Goal: Navigation & Orientation: Find specific page/section

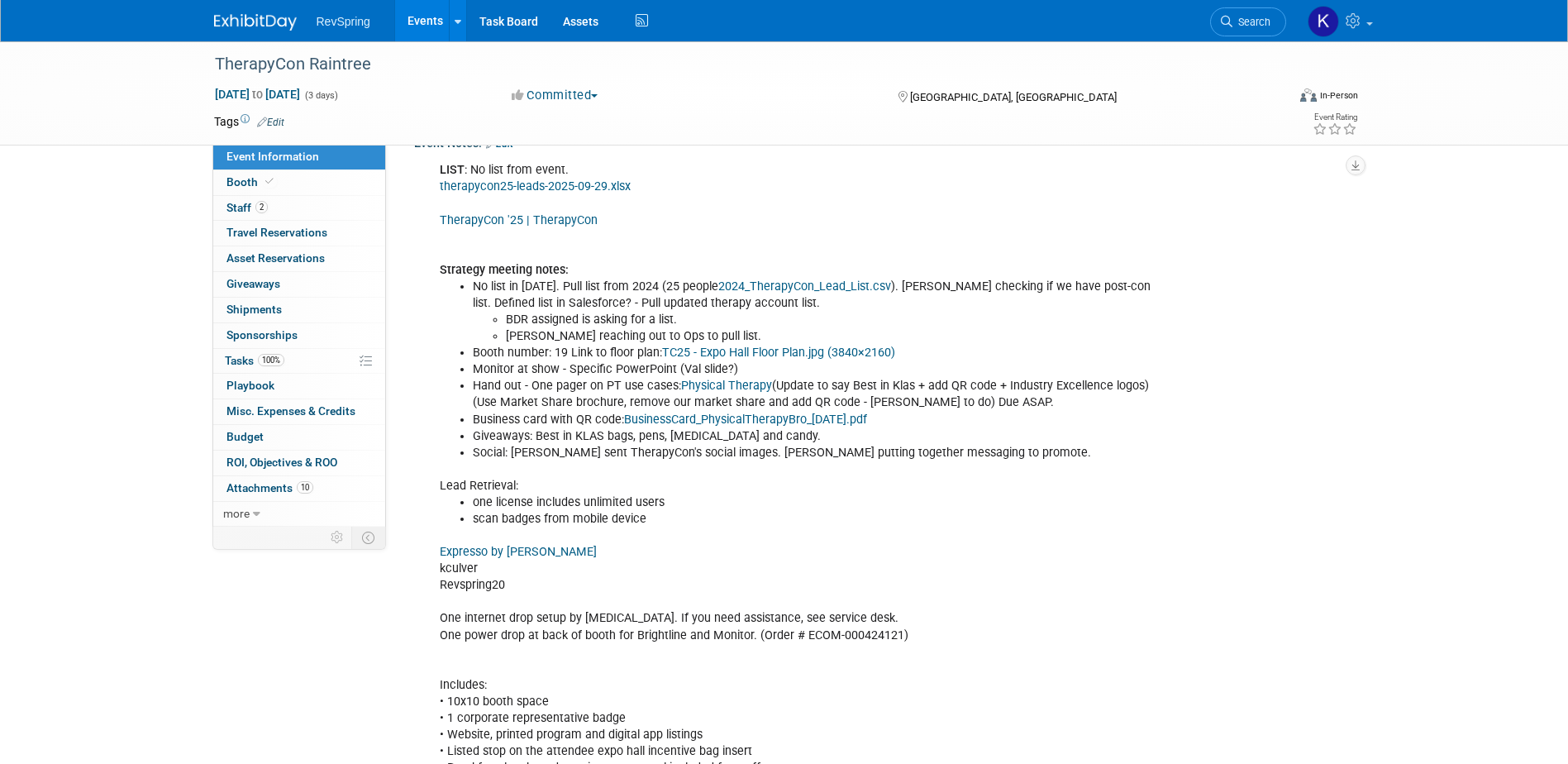
click at [410, 17] on link "Events" at bounding box center [425, 20] width 60 height 42
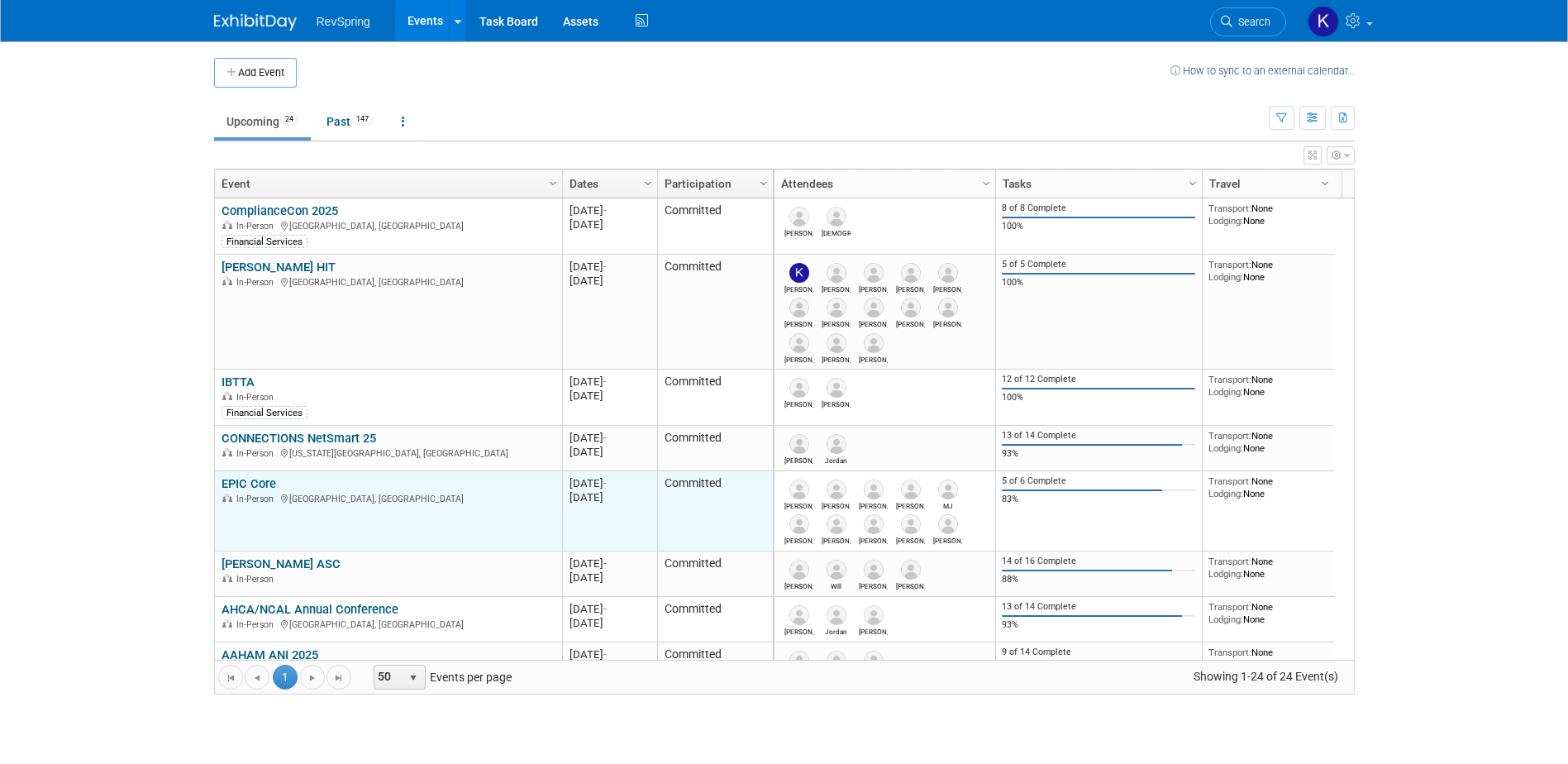
click at [263, 479] on link "EPIC Core" at bounding box center [249, 484] width 55 height 15
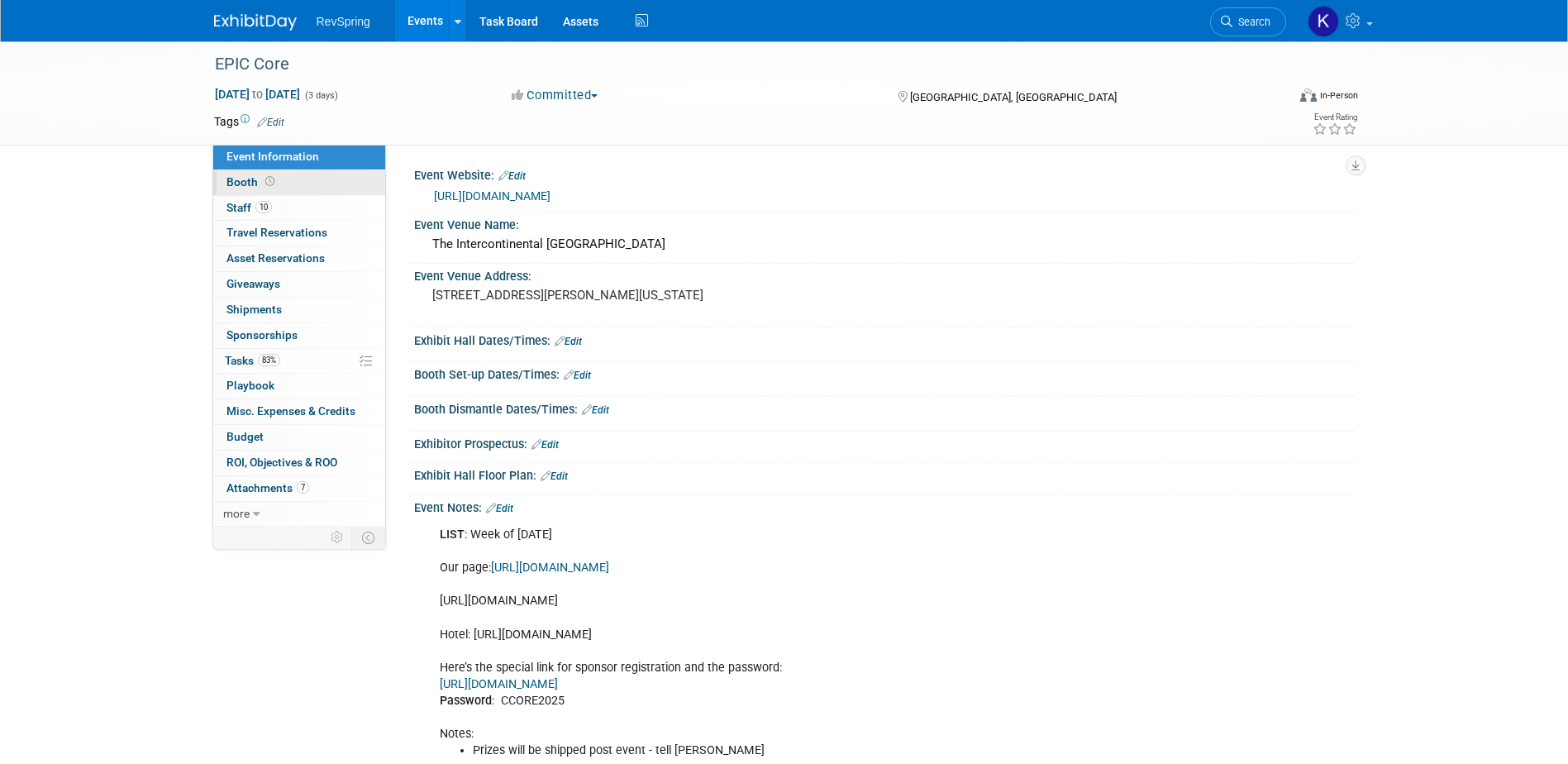
click at [279, 182] on link "Booth" at bounding box center [299, 182] width 172 height 25
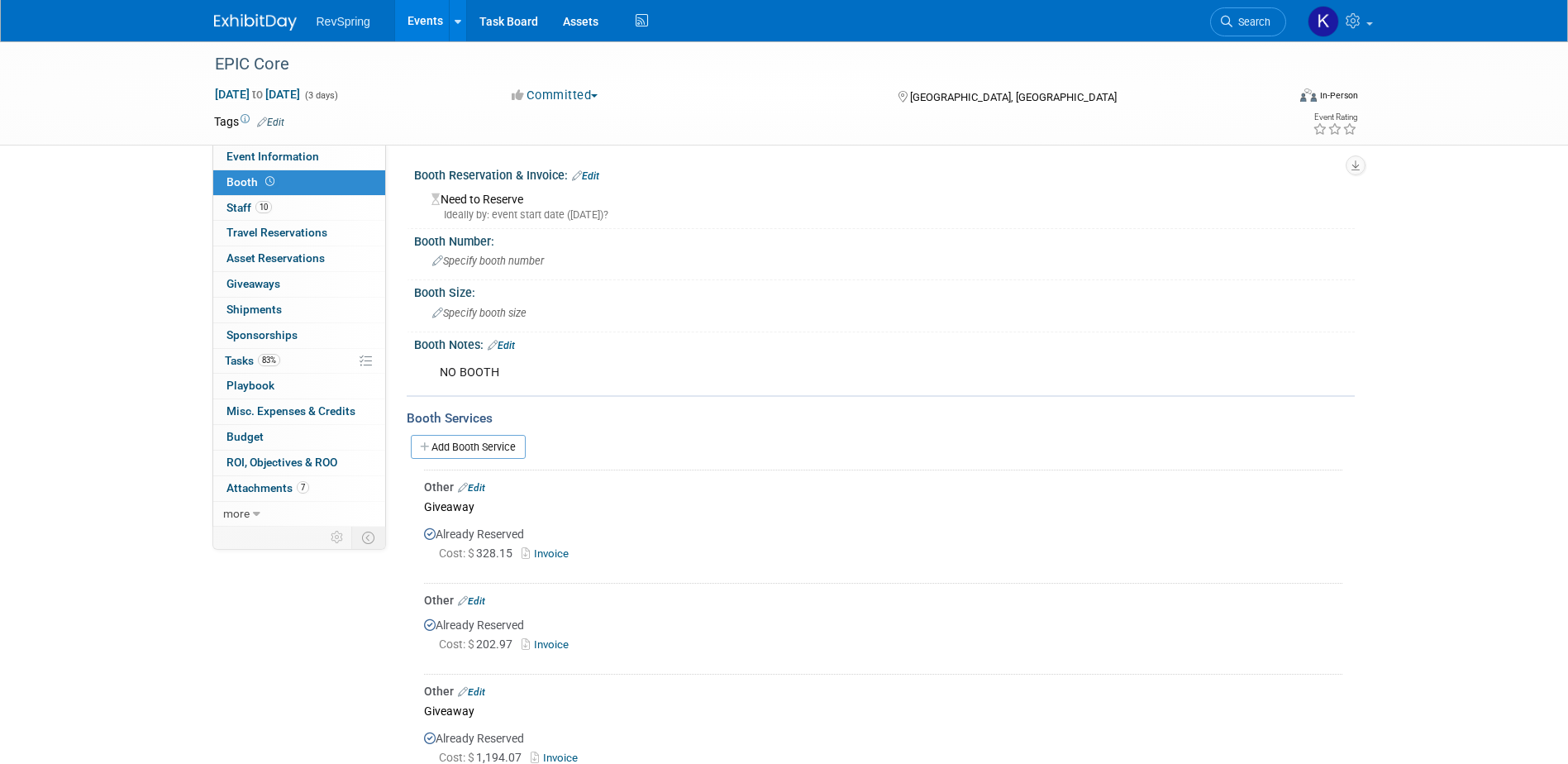
click at [417, 19] on link "Events" at bounding box center [425, 20] width 60 height 42
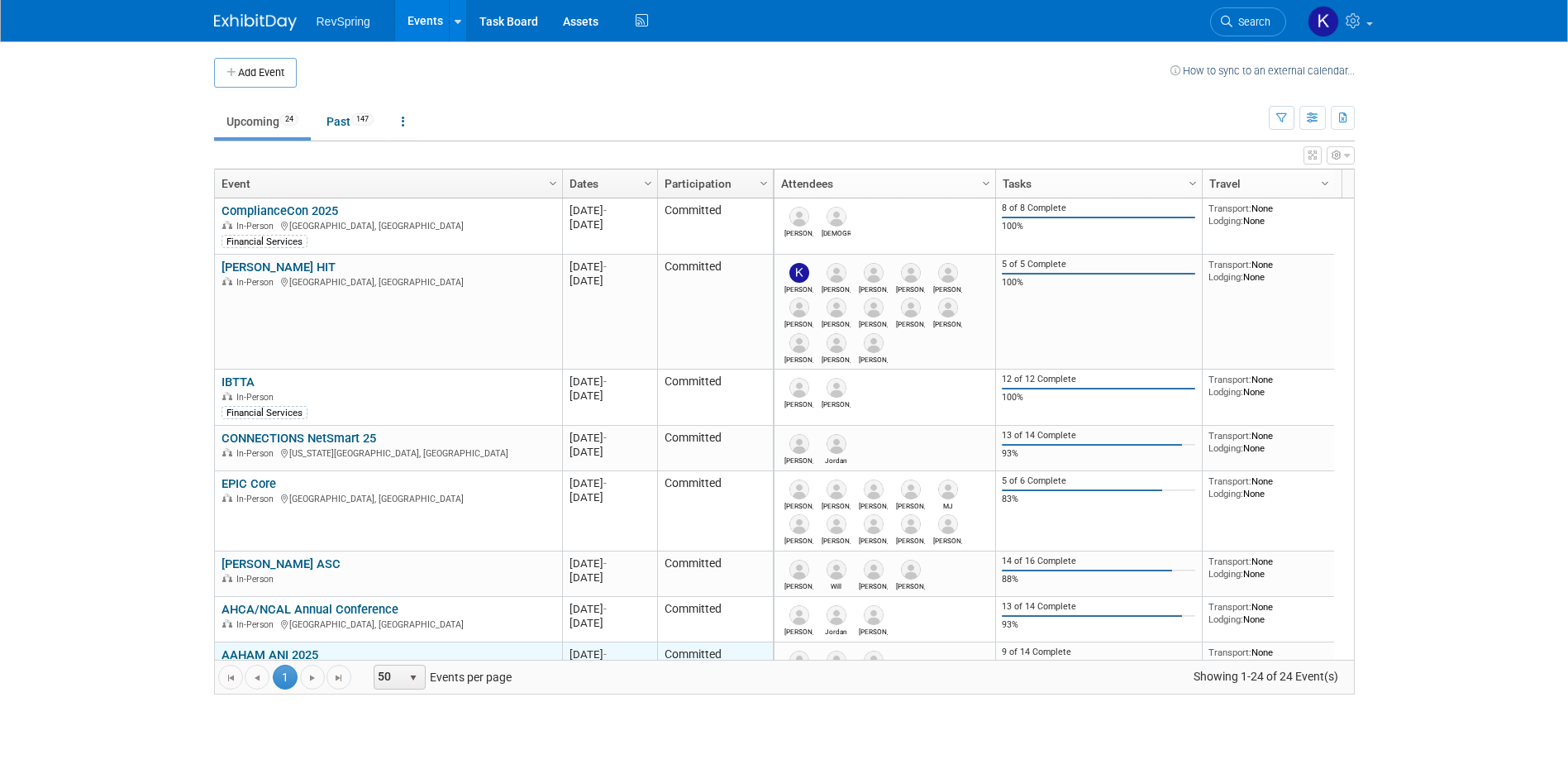
scroll to position [99, 0]
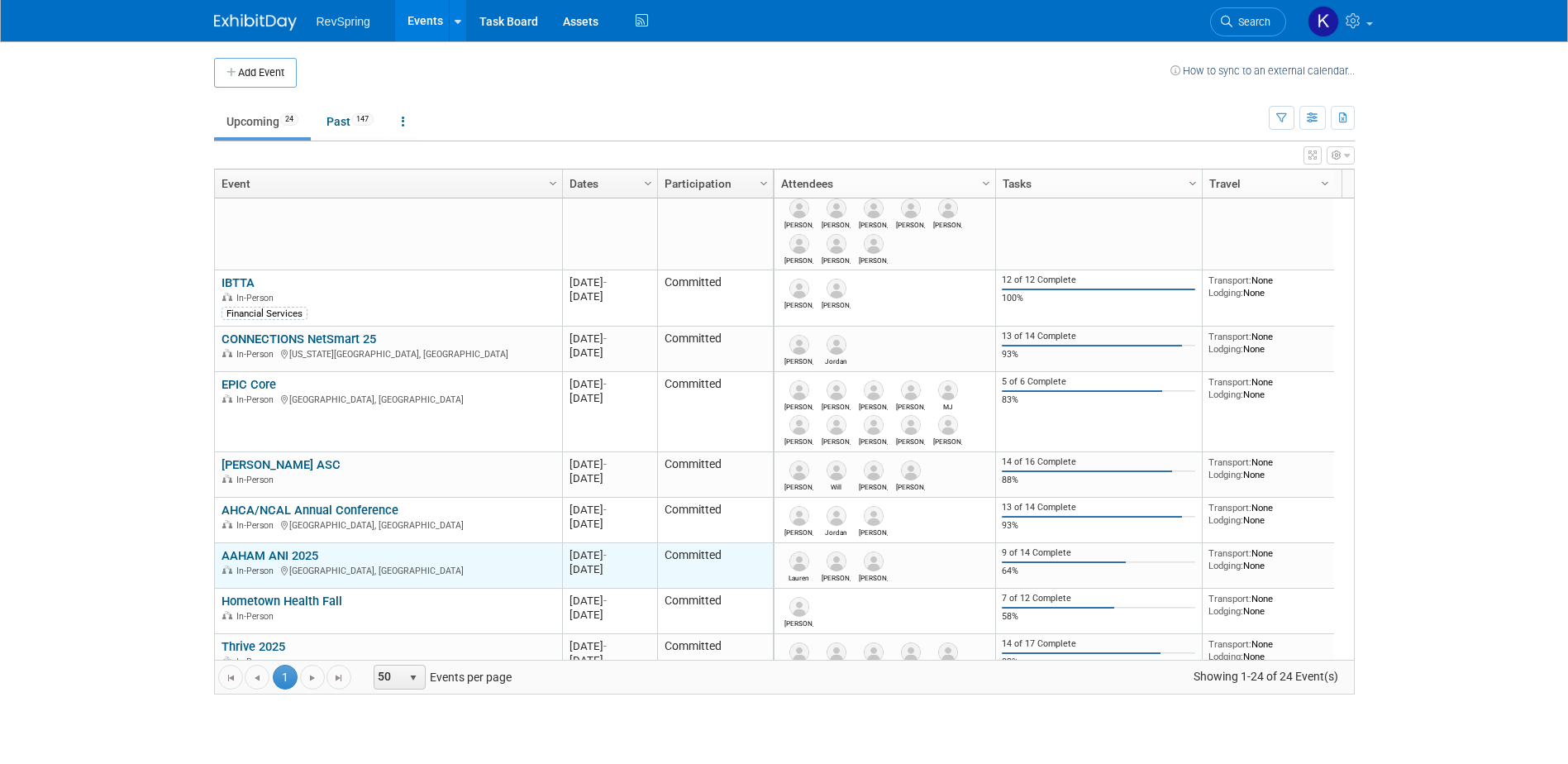
click at [275, 556] on link "AAHAM ANI 2025" at bounding box center [270, 556] width 97 height 15
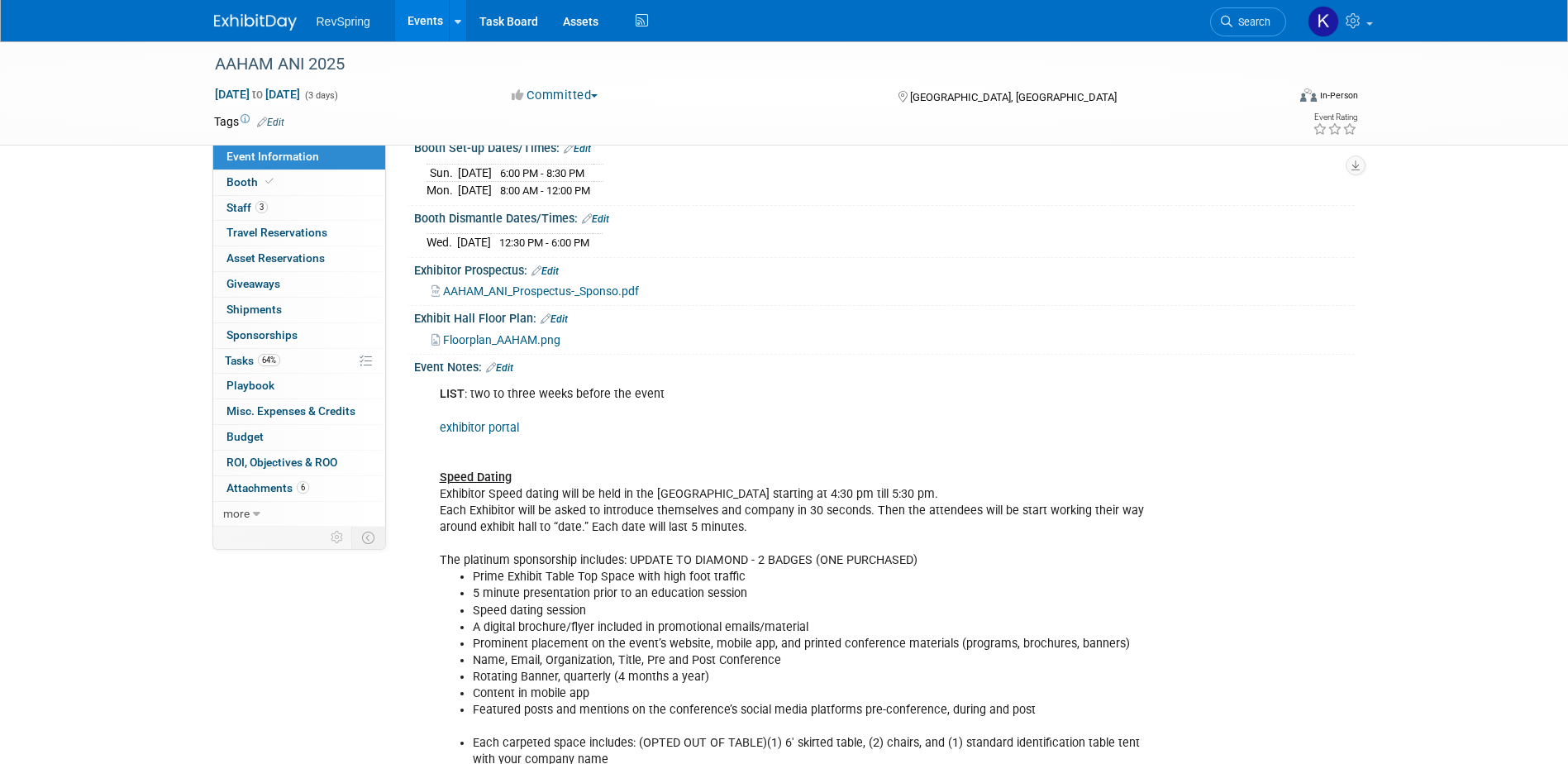
scroll to position [496, 0]
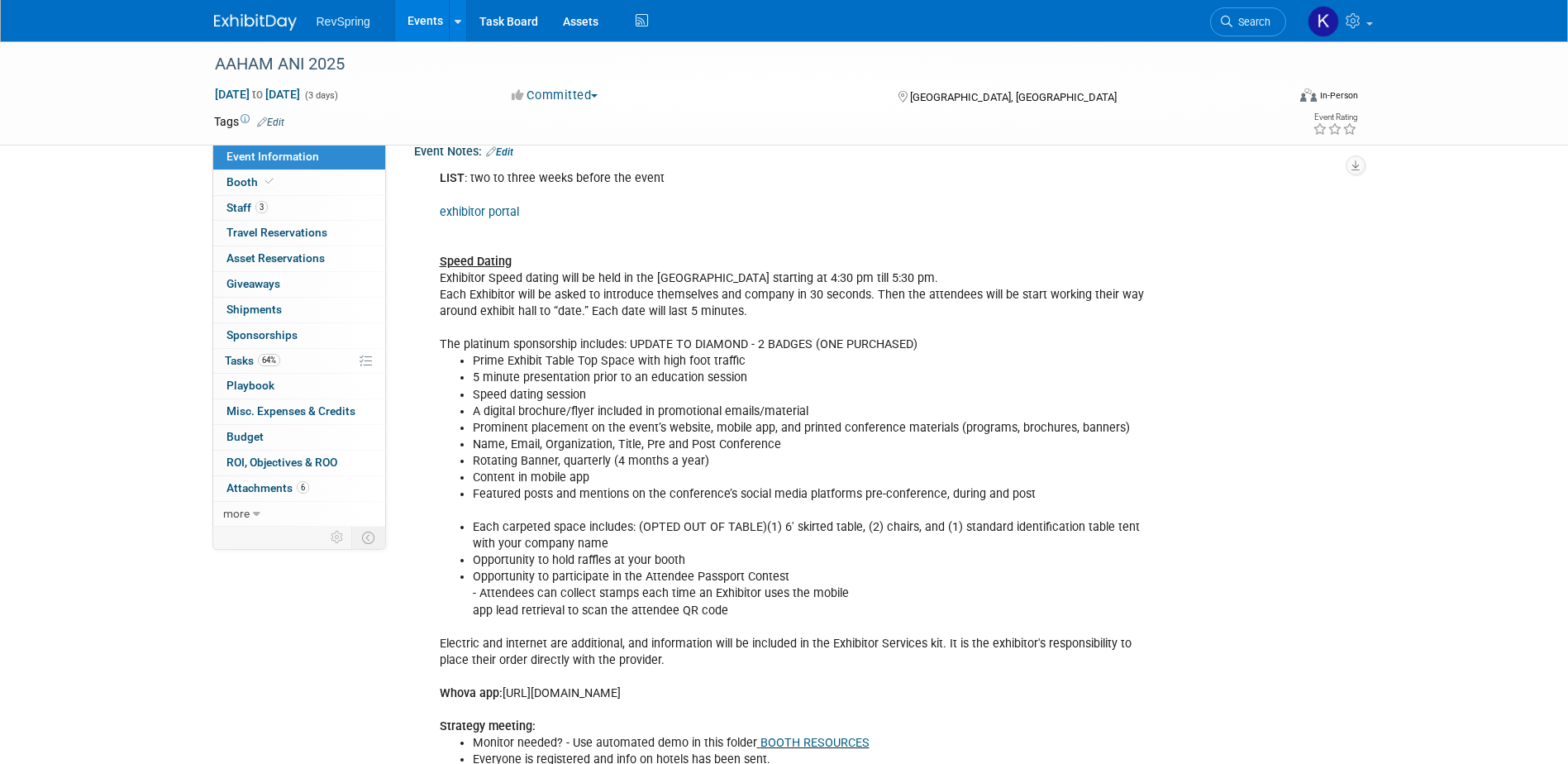
click at [513, 210] on link "exhibitor portal" at bounding box center [479, 212] width 79 height 14
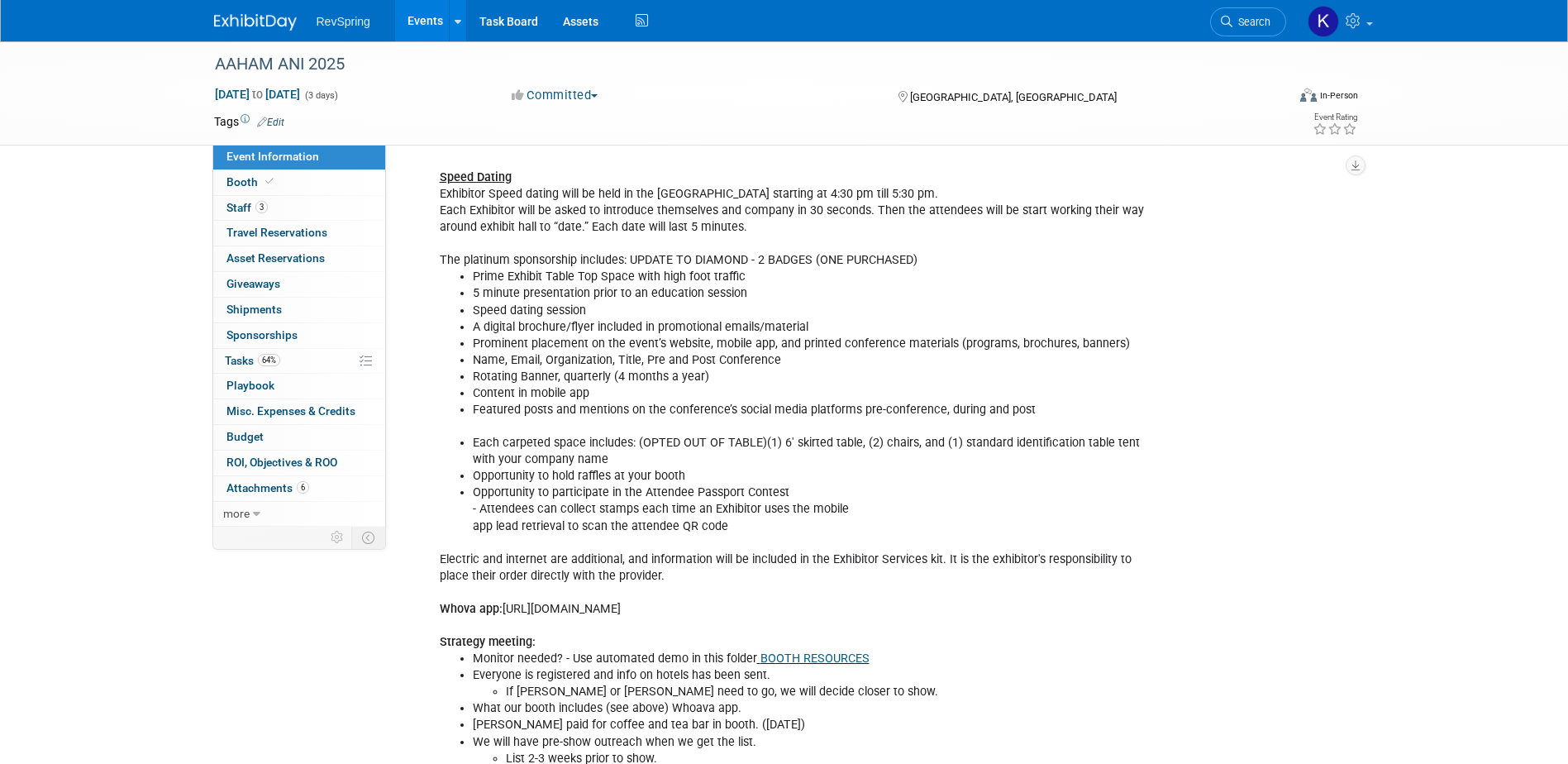
scroll to position [560, 0]
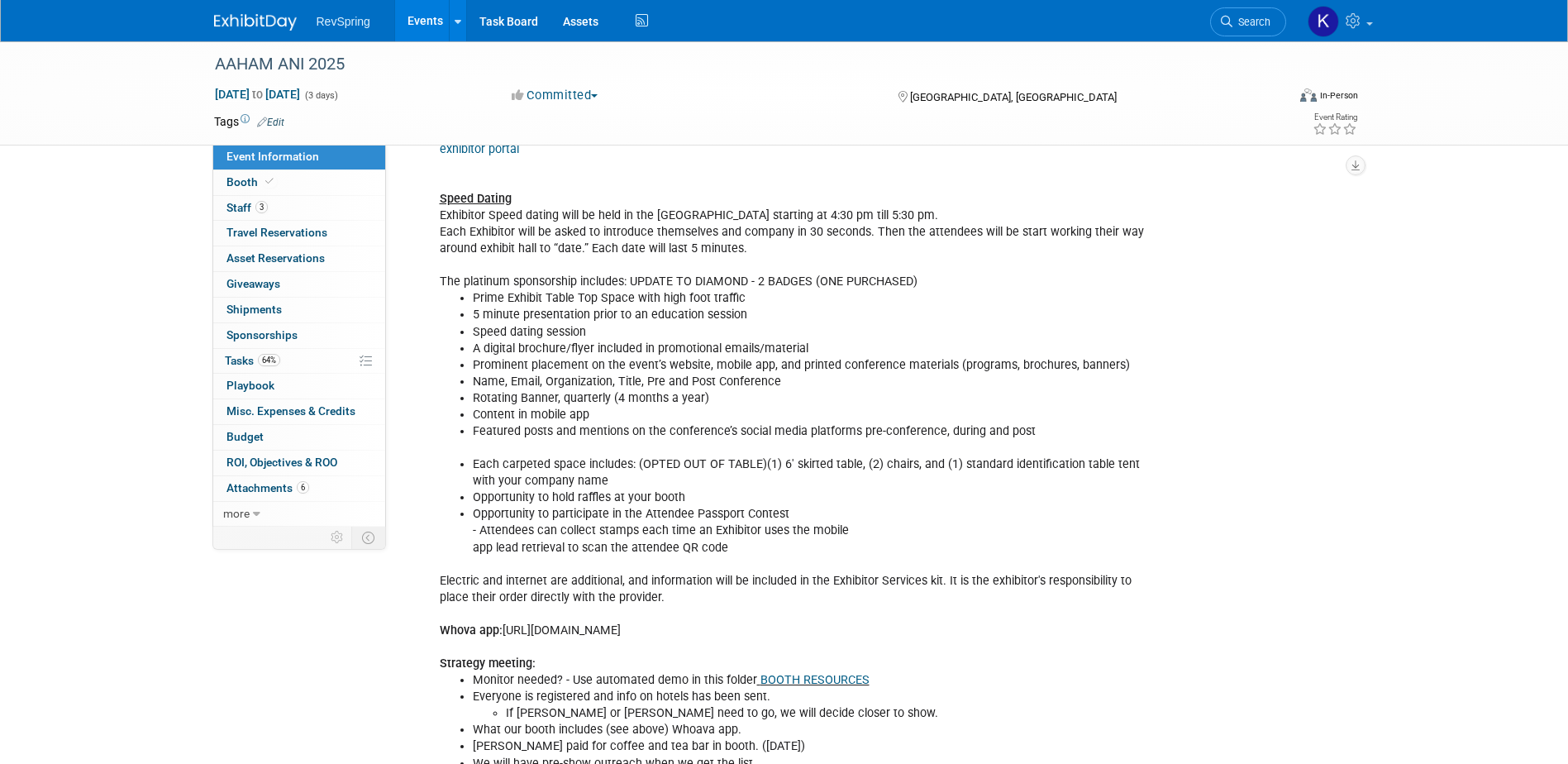
drag, startPoint x: 914, startPoint y: 626, endPoint x: 507, endPoint y: 635, distance: 407.1
click at [507, 635] on div "LIST : two to three weeks before the event exhibitor portal Speed Dating Exhibi…" at bounding box center [801, 465] width 745 height 731
copy div "https://whova.com/portal_mgmt/Narab34HosVIuysFjFtWwjl08jHRSTcXIV1IPUCmHgw=/exhi…"
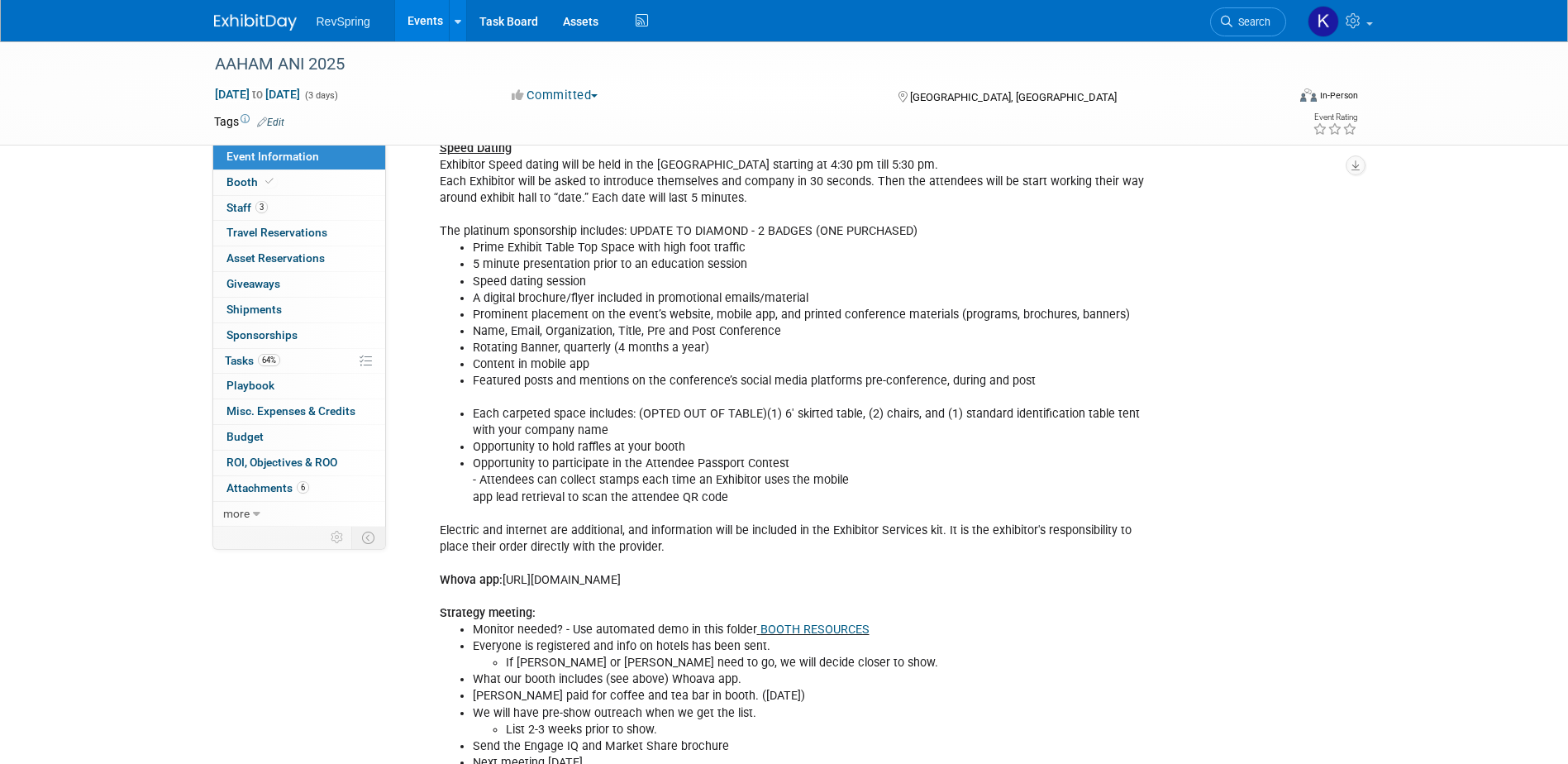
scroll to position [744, 0]
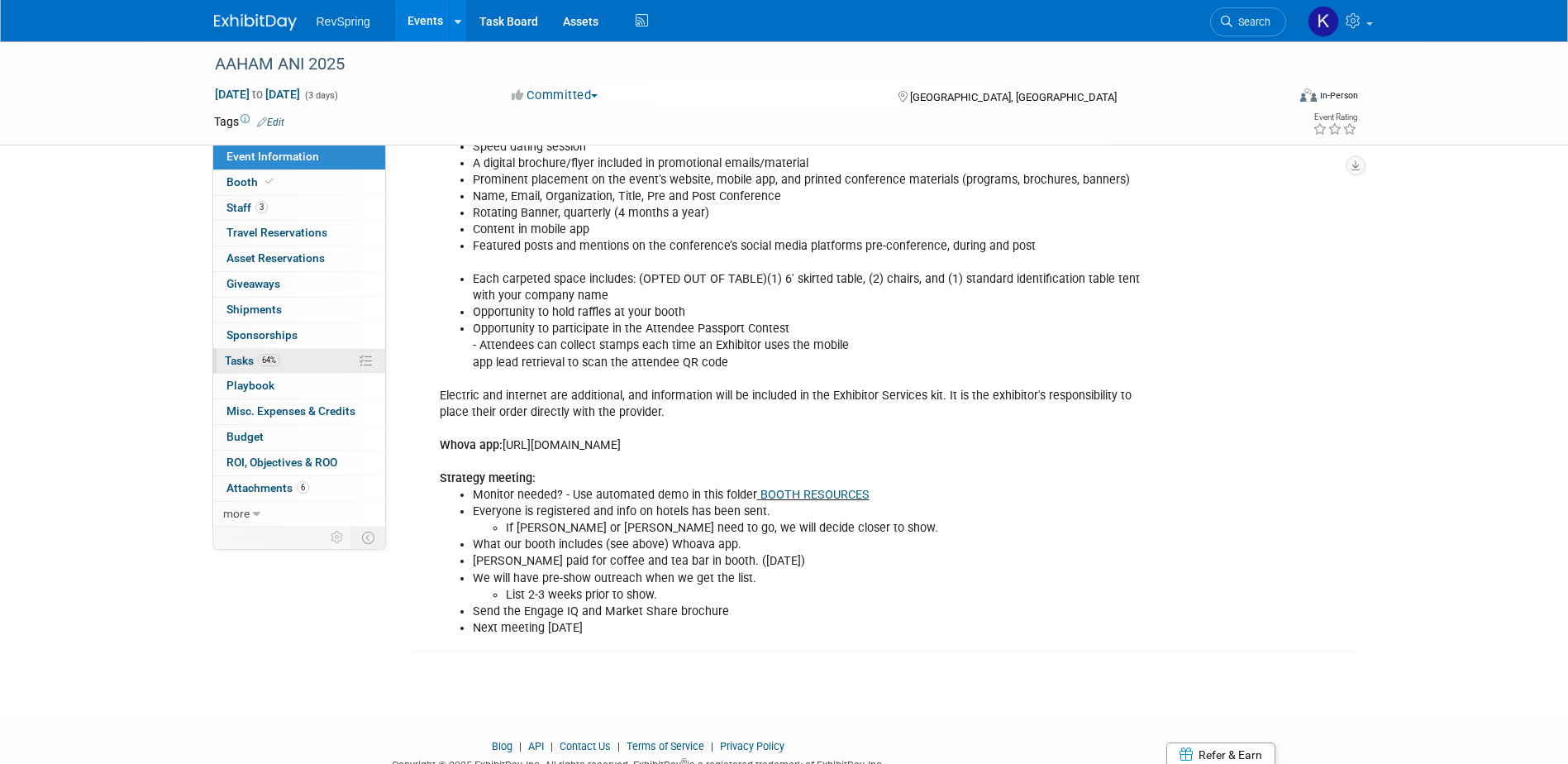
click at [304, 364] on link "64% Tasks 64%" at bounding box center [299, 362] width 172 height 25
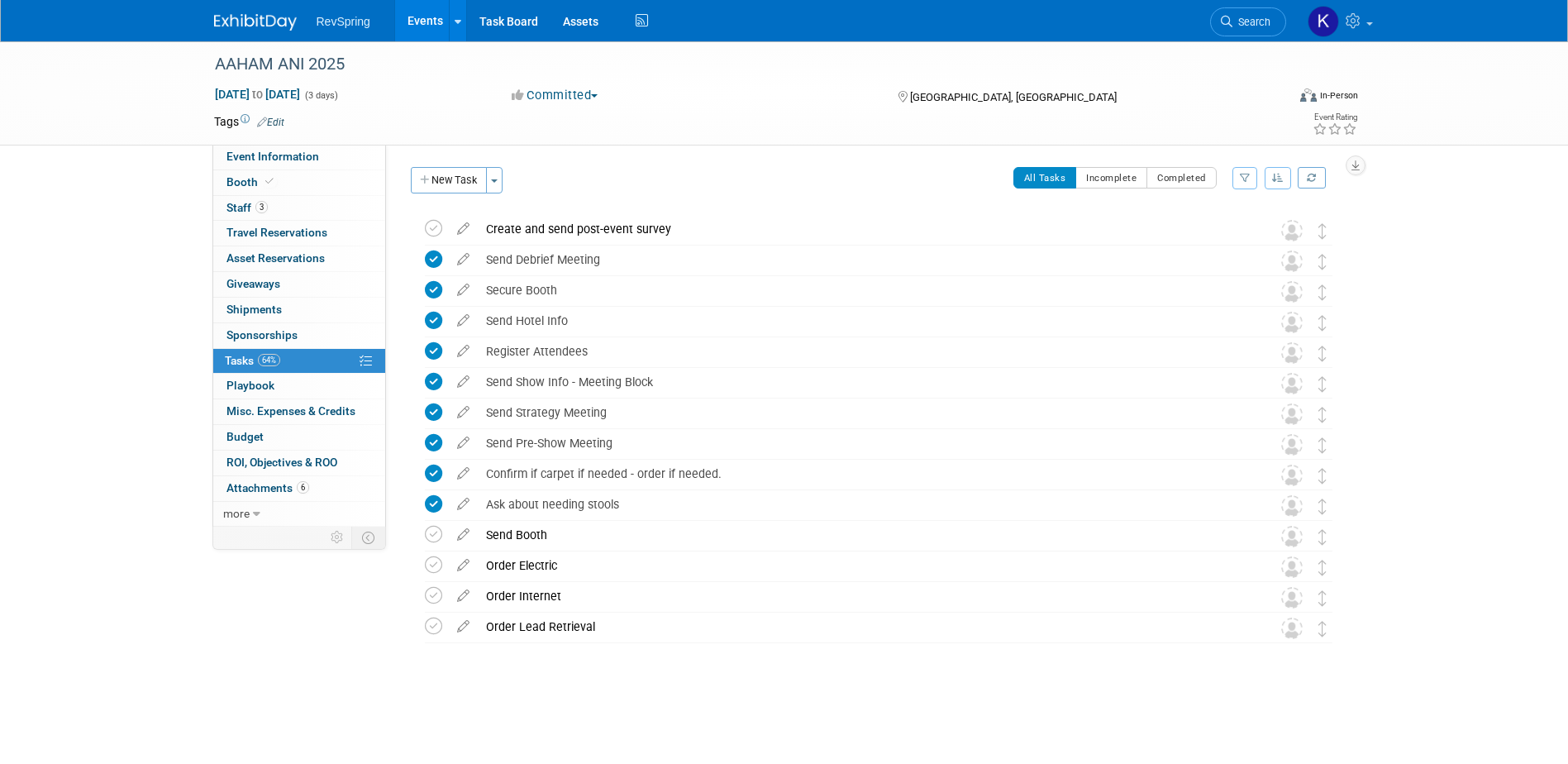
click at [429, 25] on link "Events" at bounding box center [425, 20] width 60 height 42
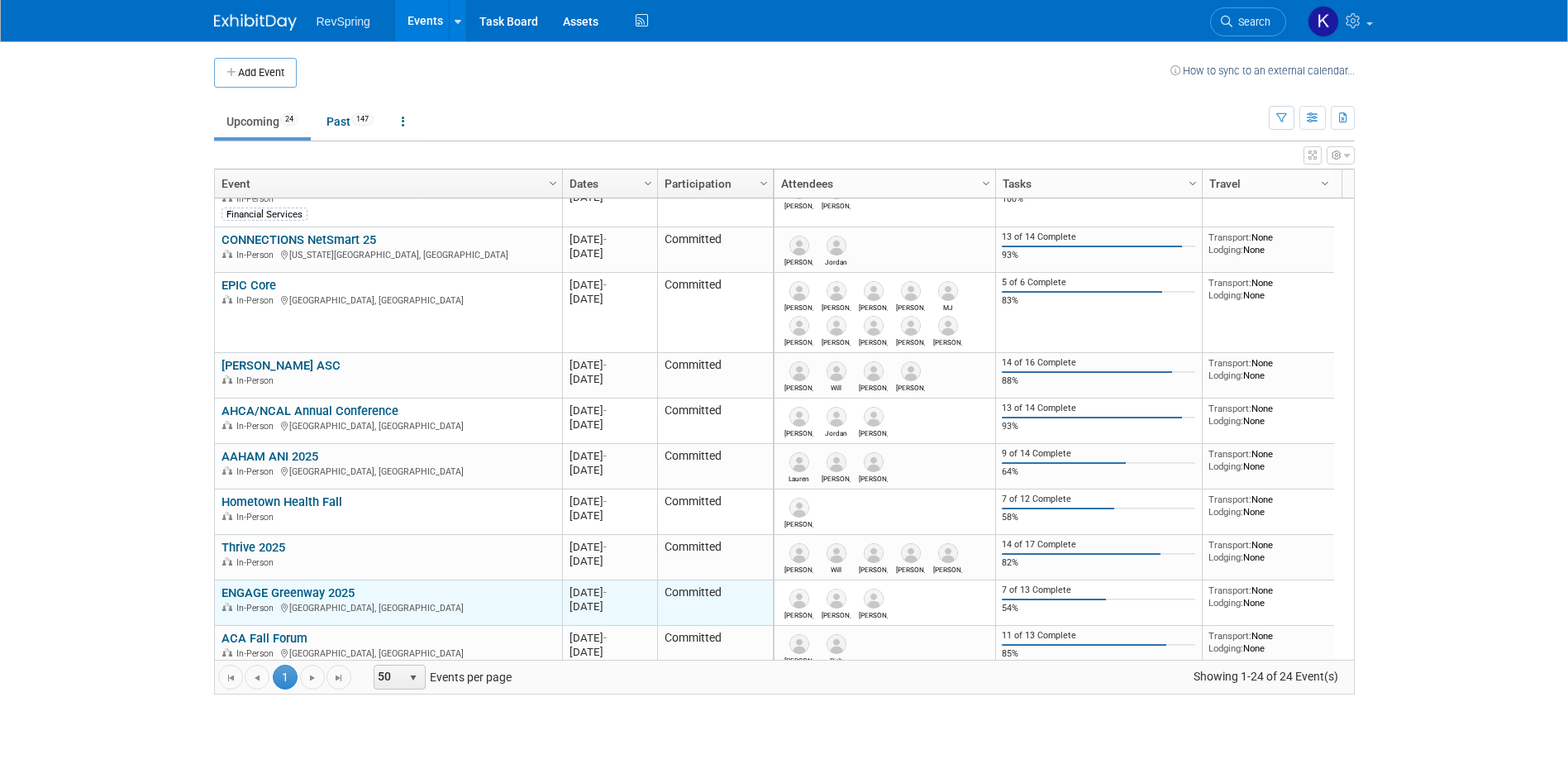
scroll to position [297, 0]
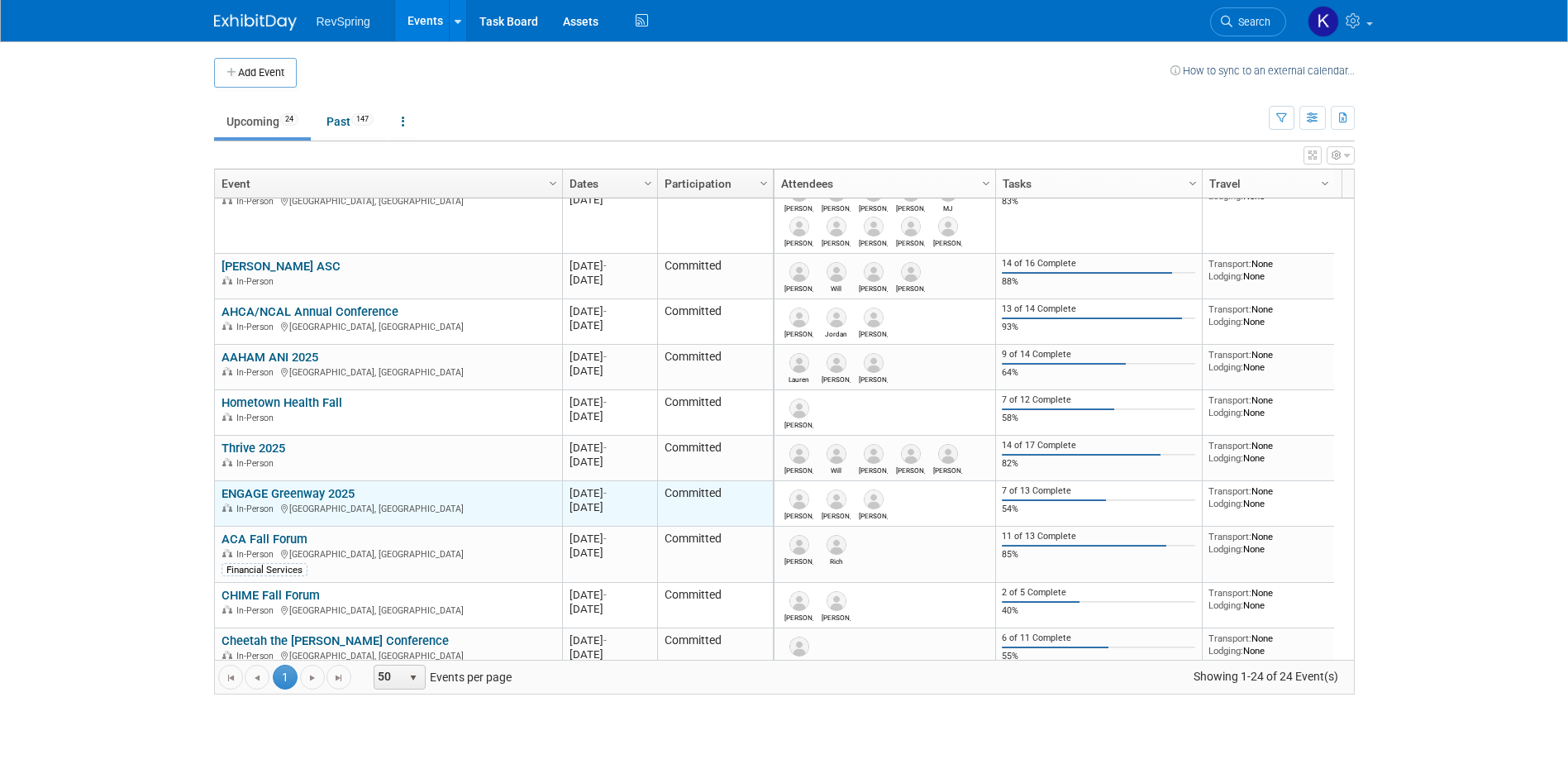
click at [334, 490] on link "ENGAGE Greenway 2025" at bounding box center [288, 494] width 133 height 15
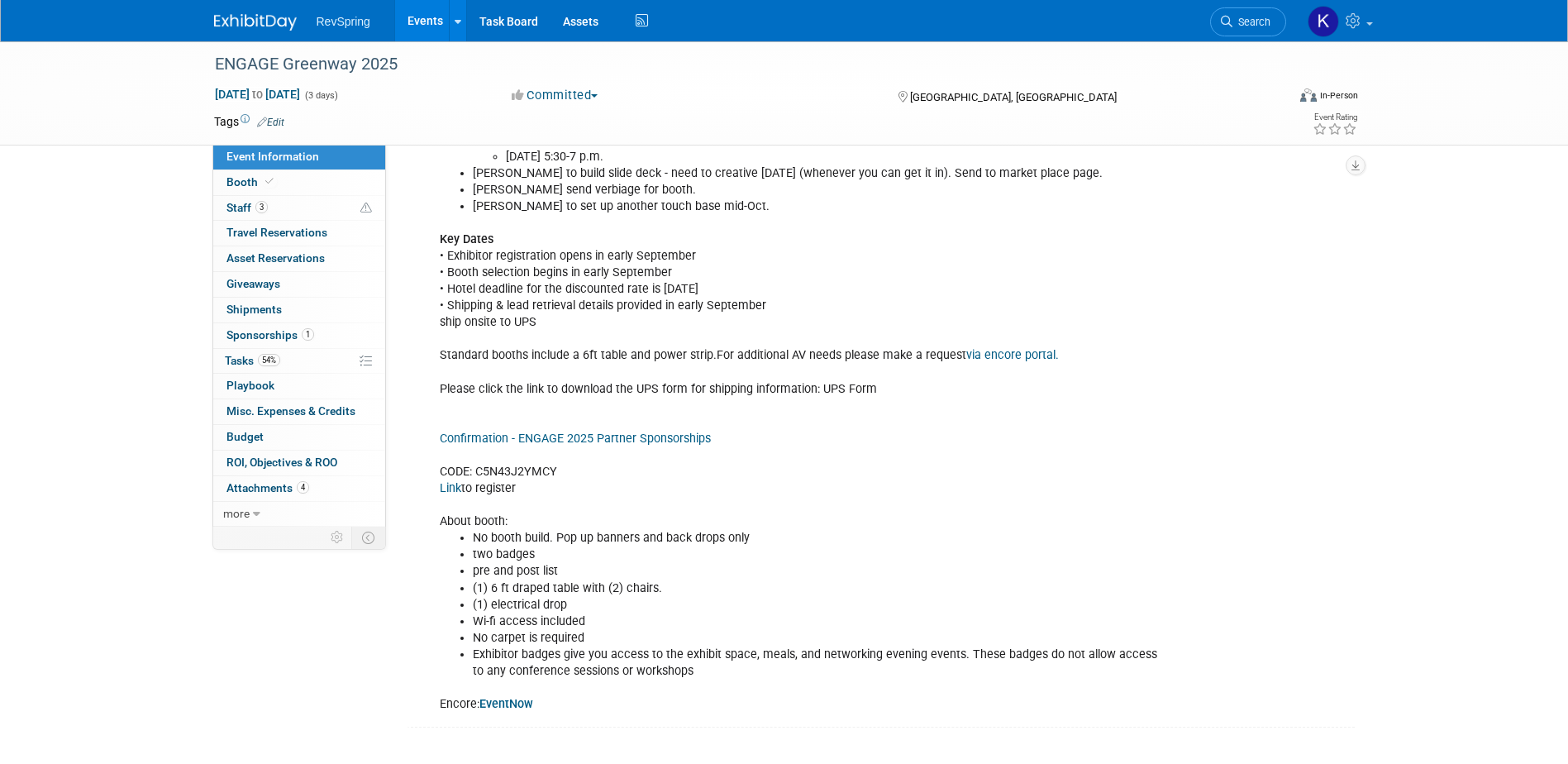
scroll to position [874, 0]
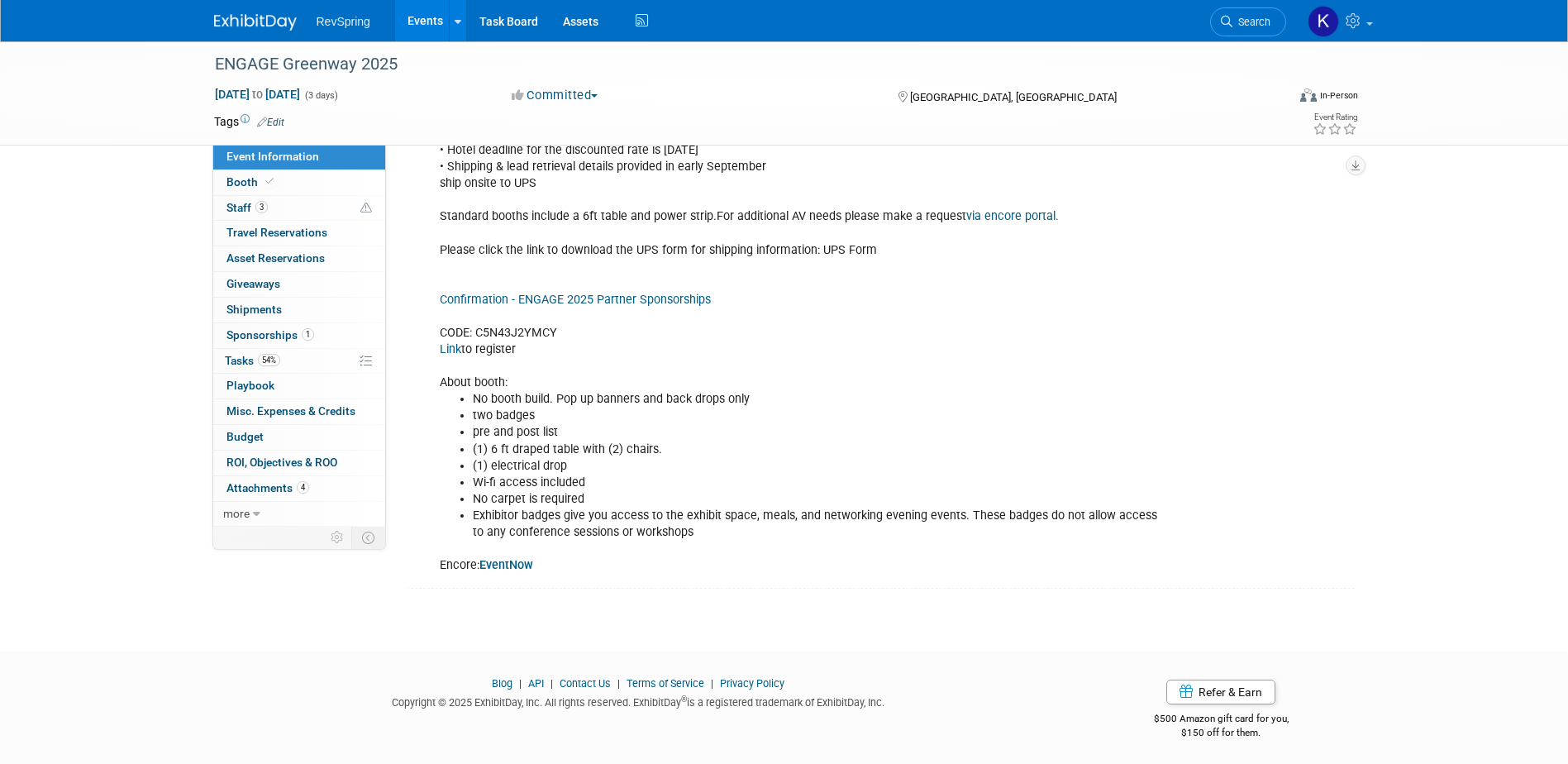
click at [571, 300] on link "Confirmation - ENGAGE 2025 Partner Sponsorships" at bounding box center [576, 299] width 271 height 14
click at [523, 563] on b "EventNow" at bounding box center [506, 565] width 54 height 14
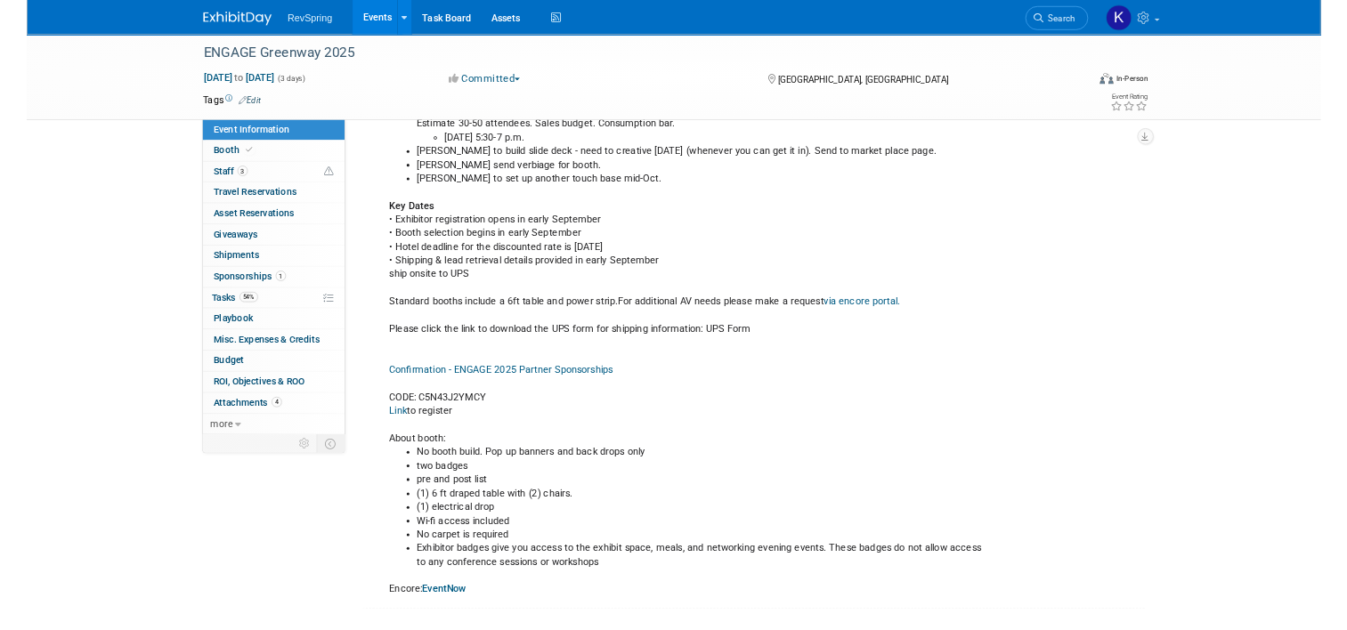
scroll to position [890, 0]
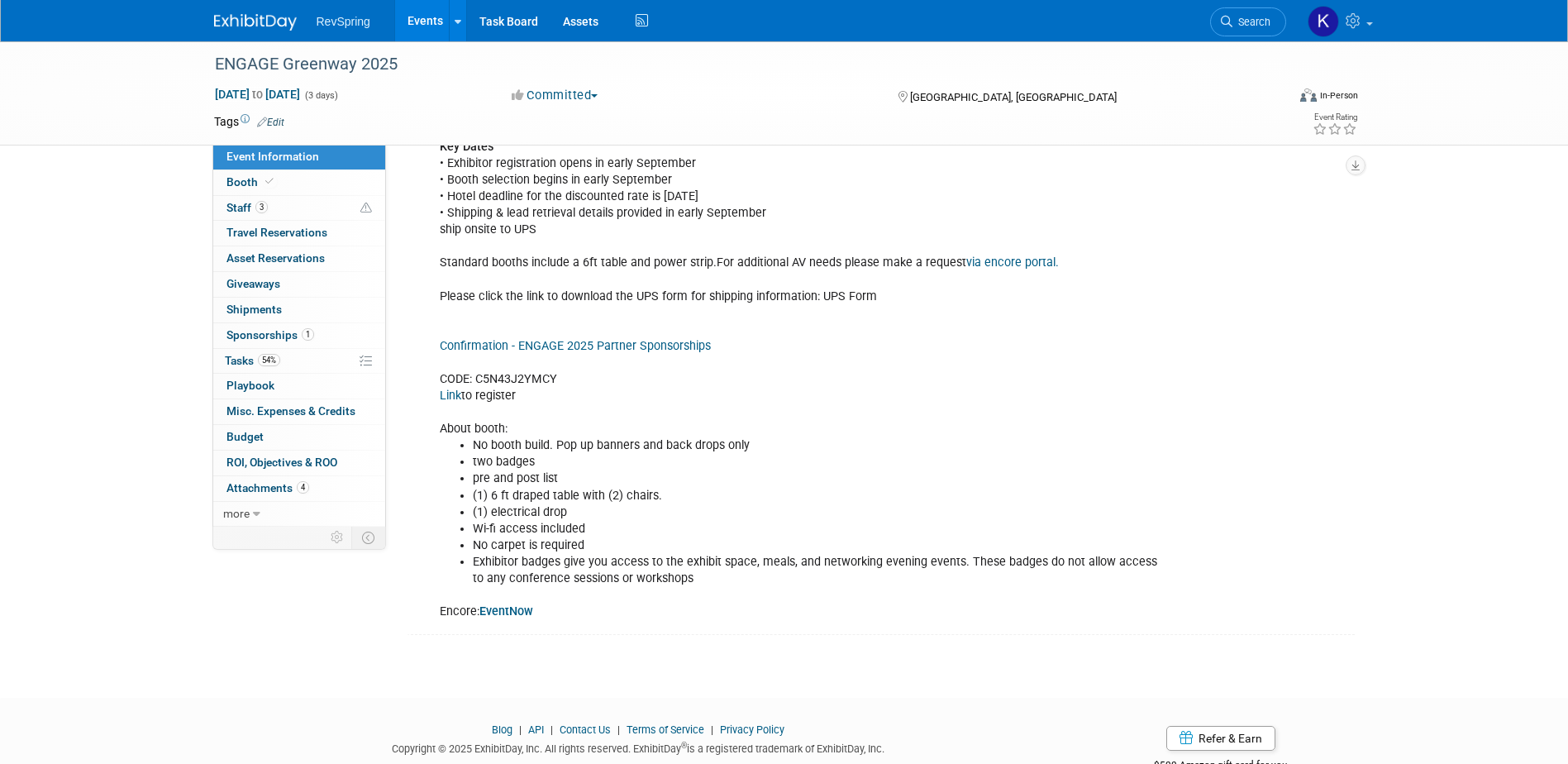
click at [444, 389] on link "Link" at bounding box center [451, 395] width 21 height 14
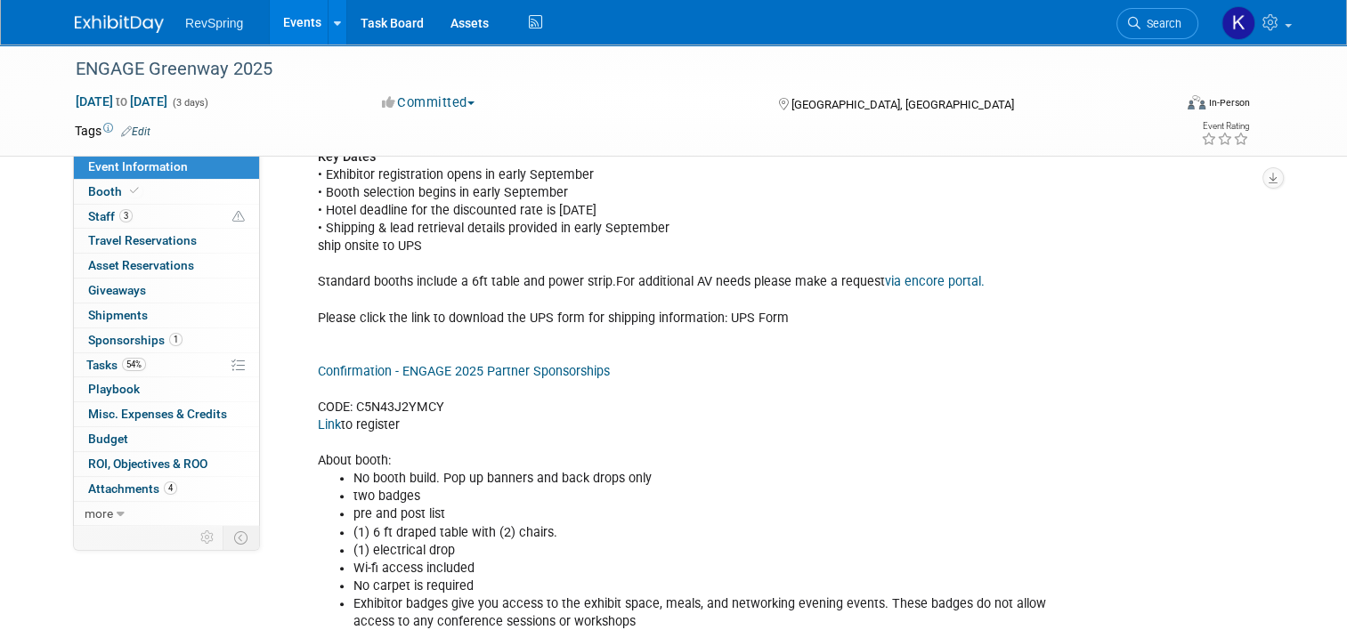
click at [277, 32] on link "Events" at bounding box center [302, 22] width 65 height 45
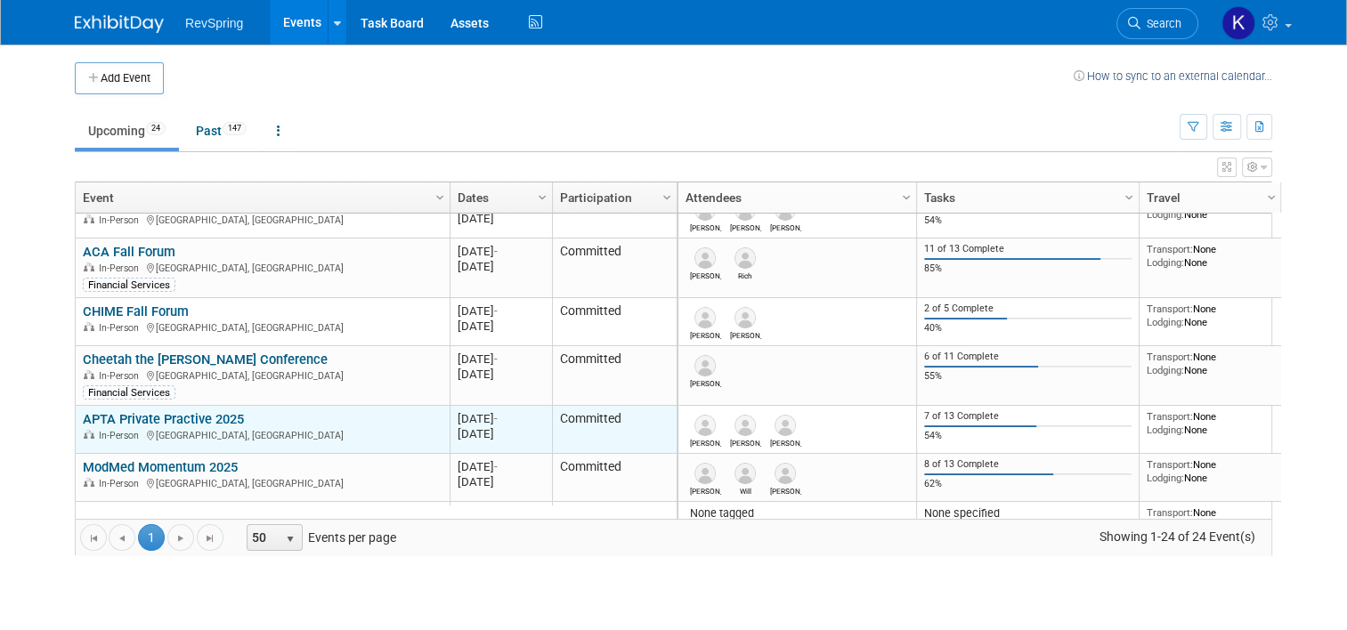
click at [229, 413] on link "APTA Private Practive 2025" at bounding box center [163, 419] width 161 height 16
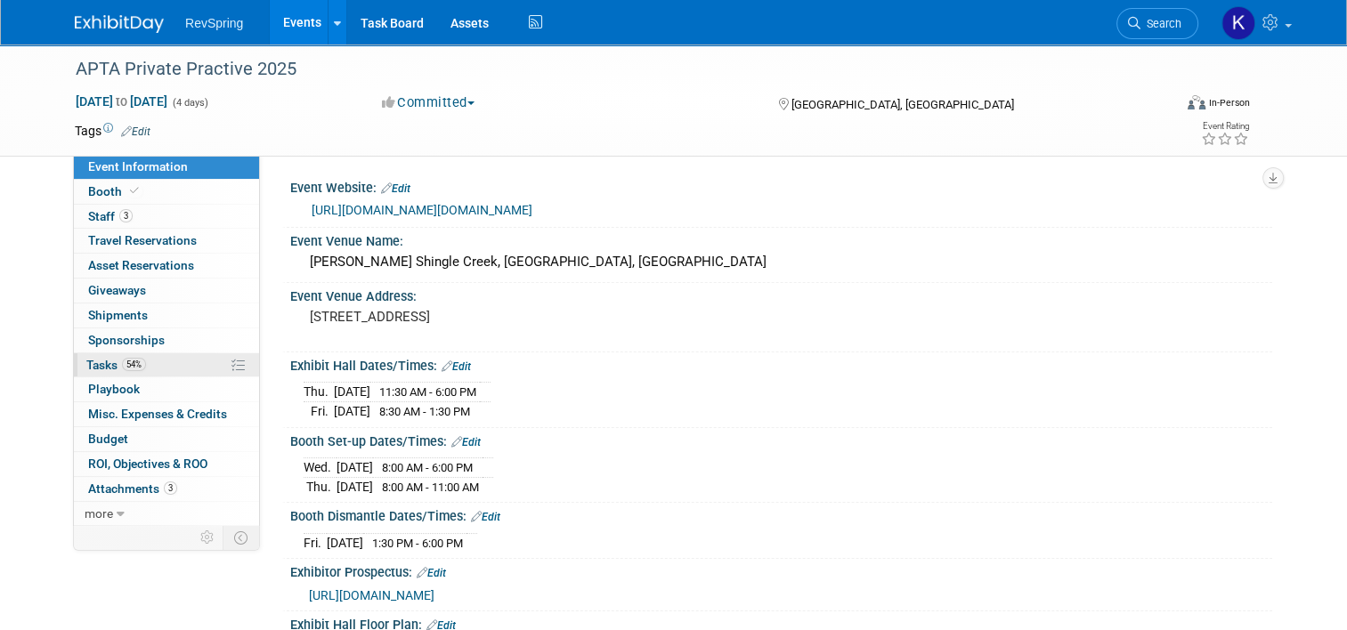
click at [167, 368] on link "54% Tasks 54%" at bounding box center [166, 365] width 185 height 24
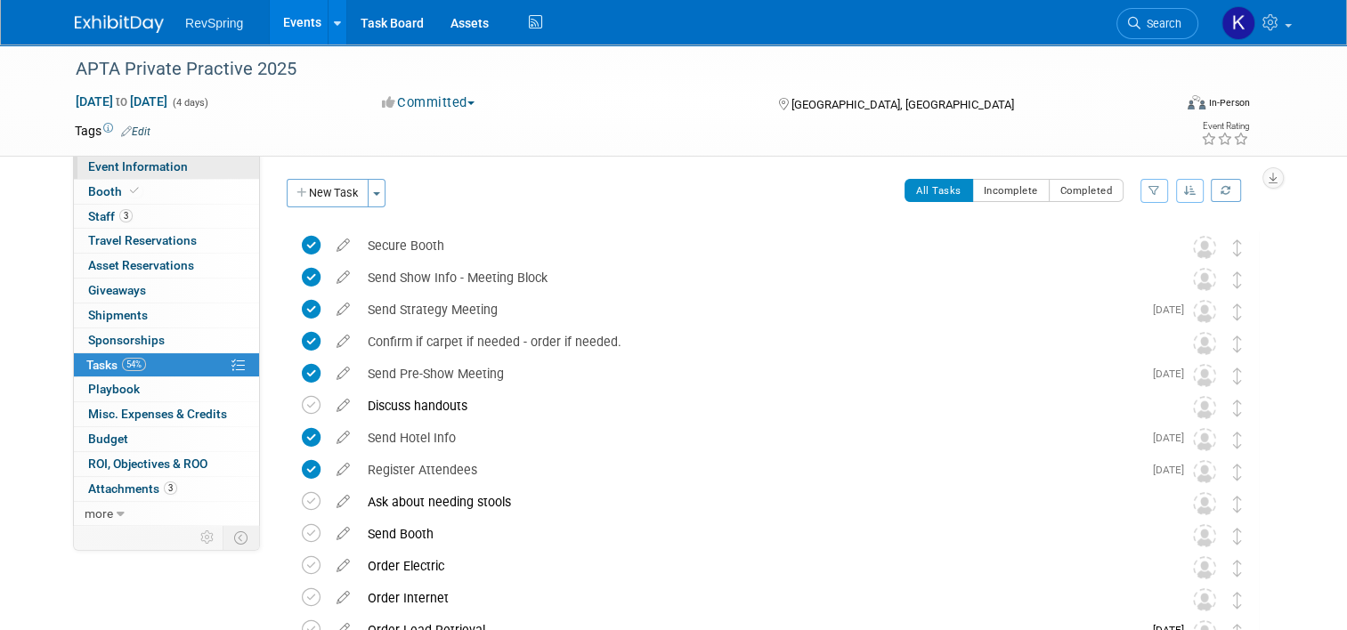
click at [174, 173] on link "Event Information" at bounding box center [166, 167] width 185 height 24
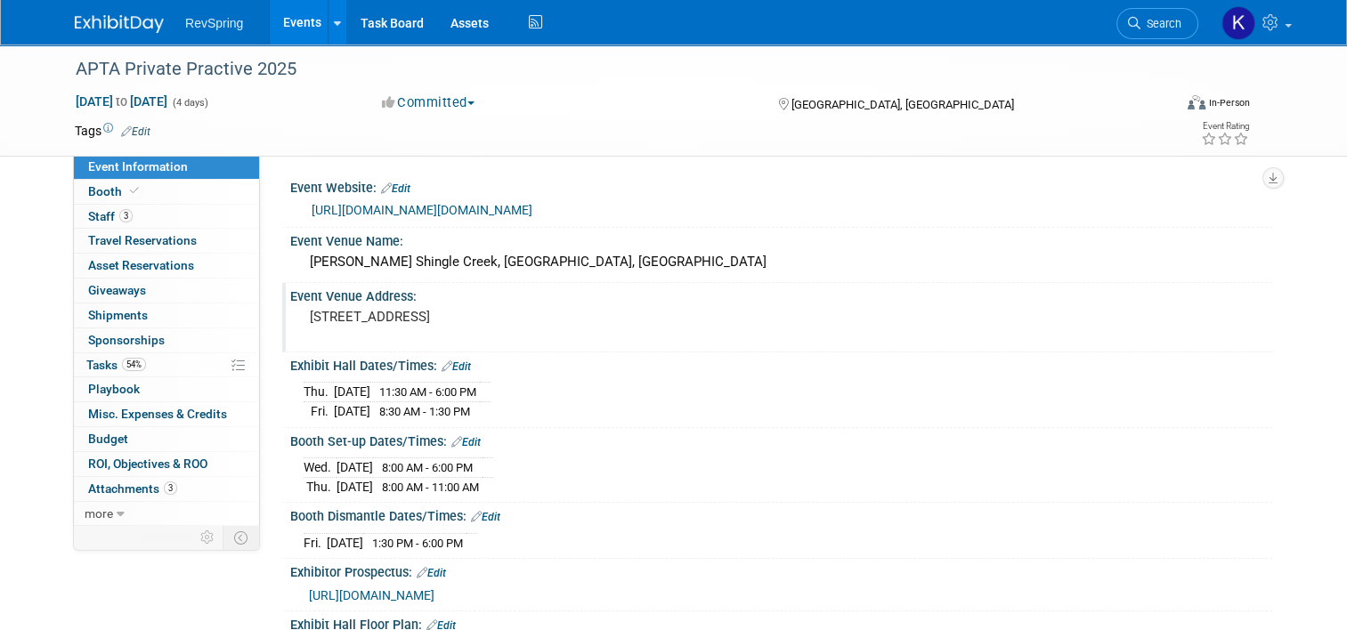
scroll to position [221, 0]
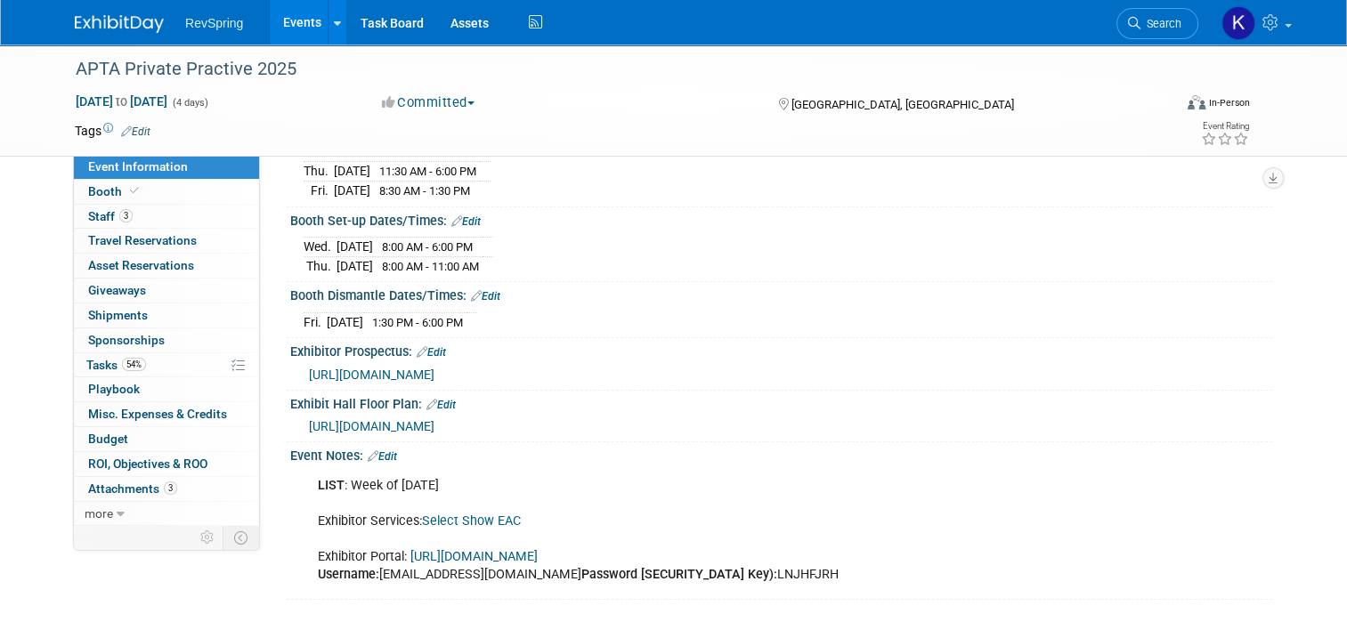
click at [385, 452] on link "Edit" at bounding box center [382, 456] width 29 height 12
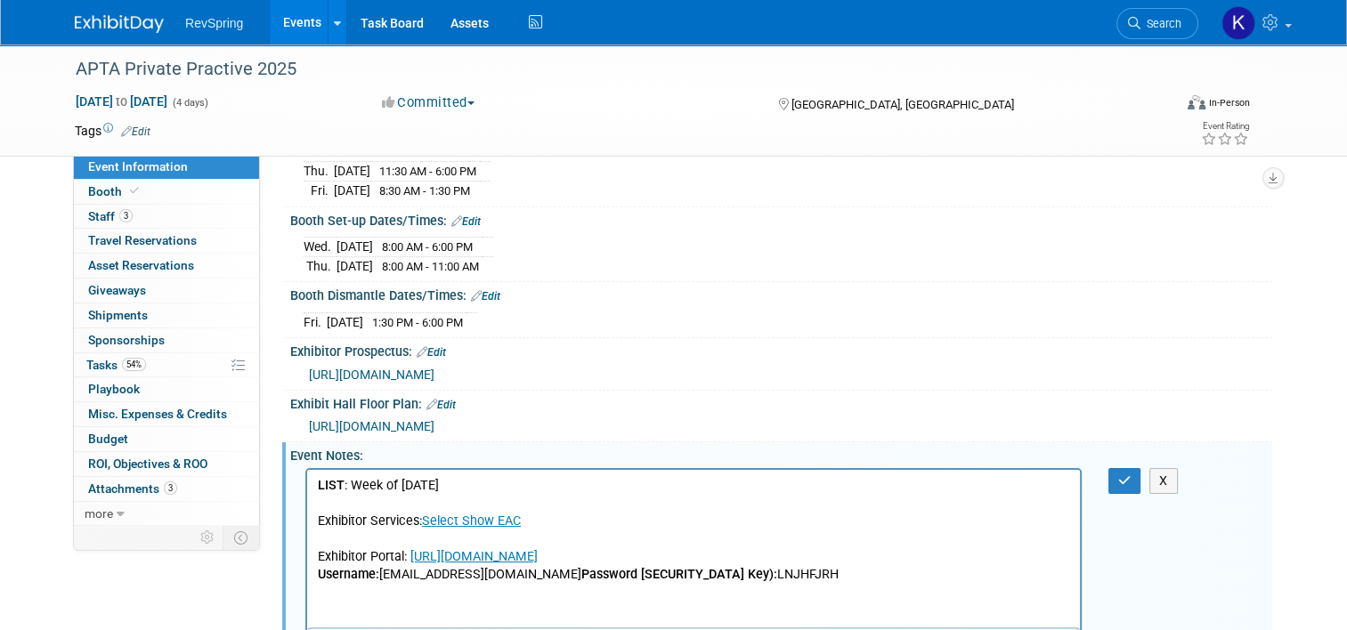
scroll to position [293, 0]
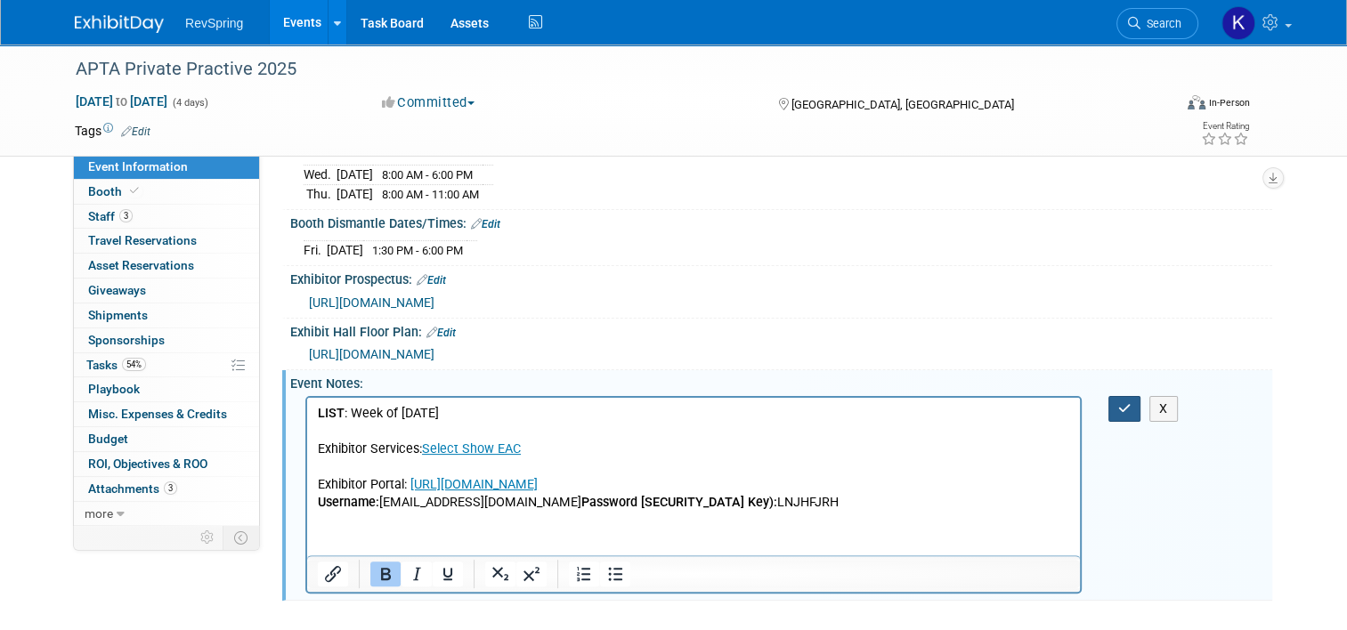
click at [1131, 404] on icon "button" at bounding box center [1124, 408] width 13 height 12
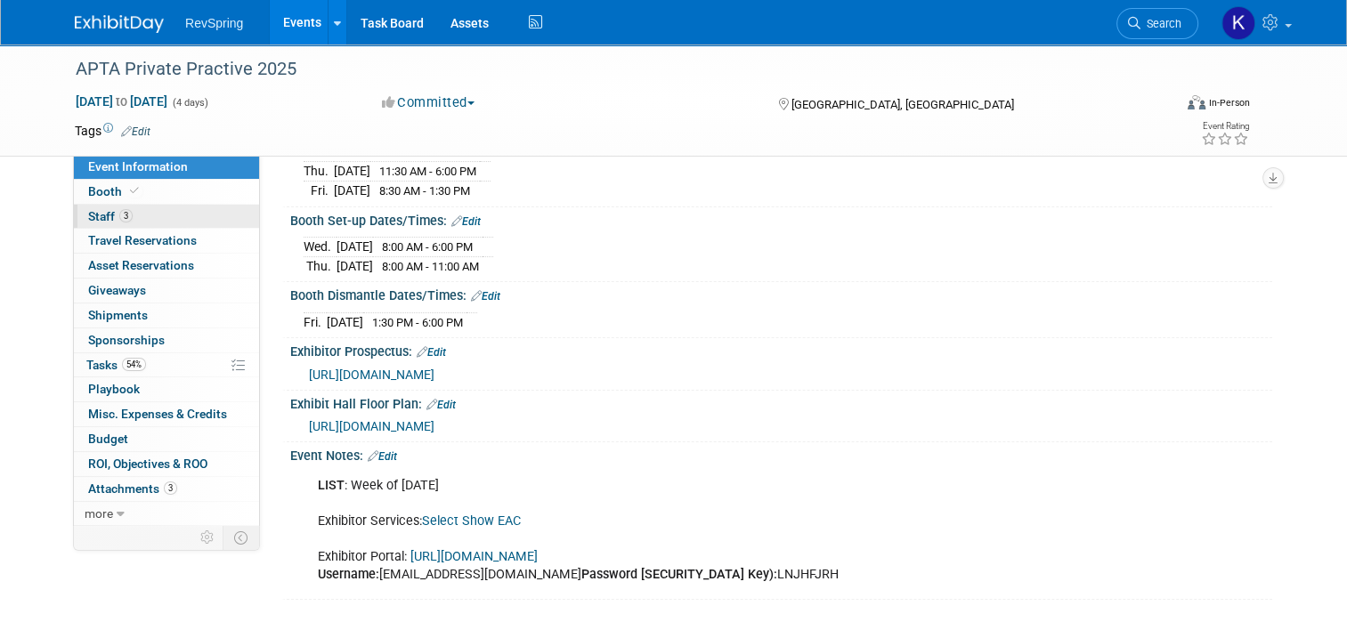
click at [125, 215] on link "3 Staff 3" at bounding box center [166, 217] width 185 height 24
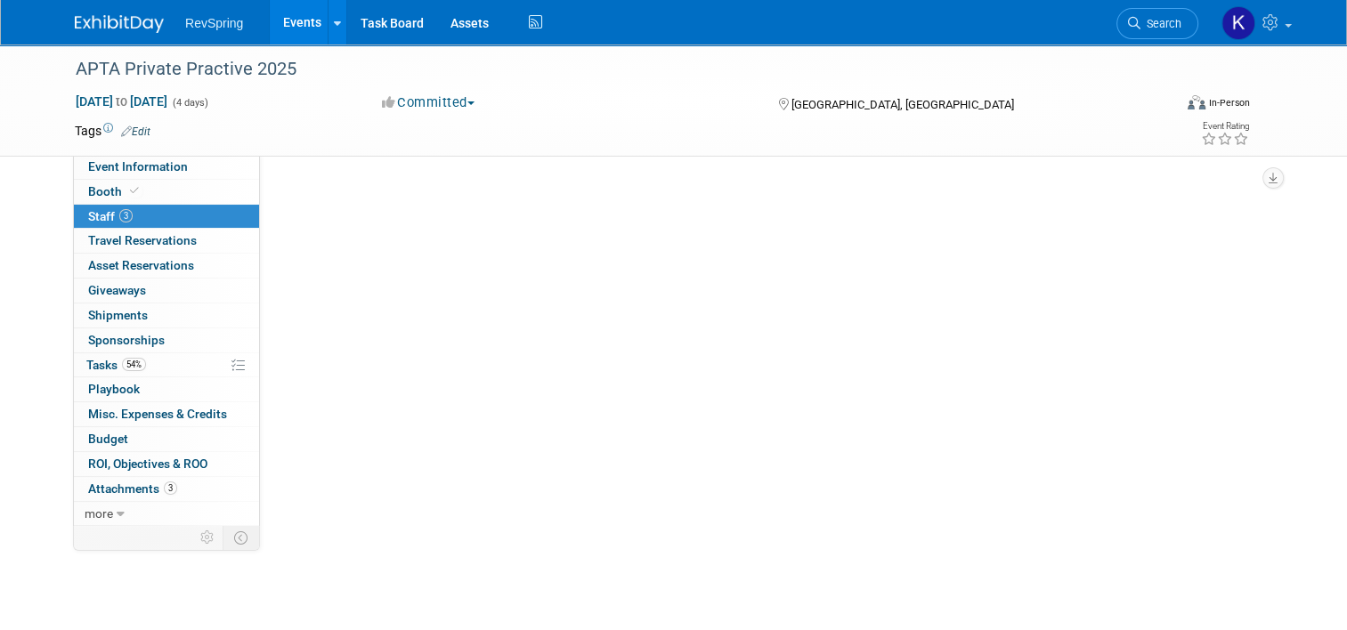
scroll to position [0, 0]
